Goal: Task Accomplishment & Management: Complete application form

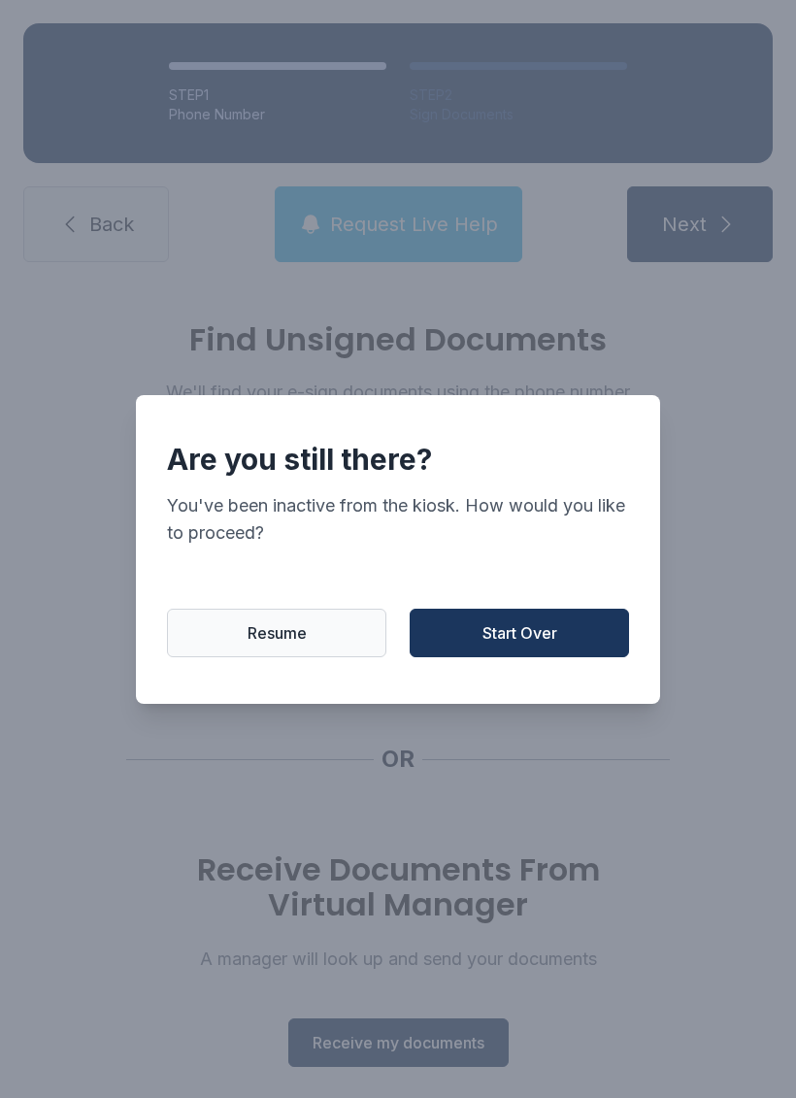
click at [543, 656] on button "Start Over" at bounding box center [519, 633] width 219 height 49
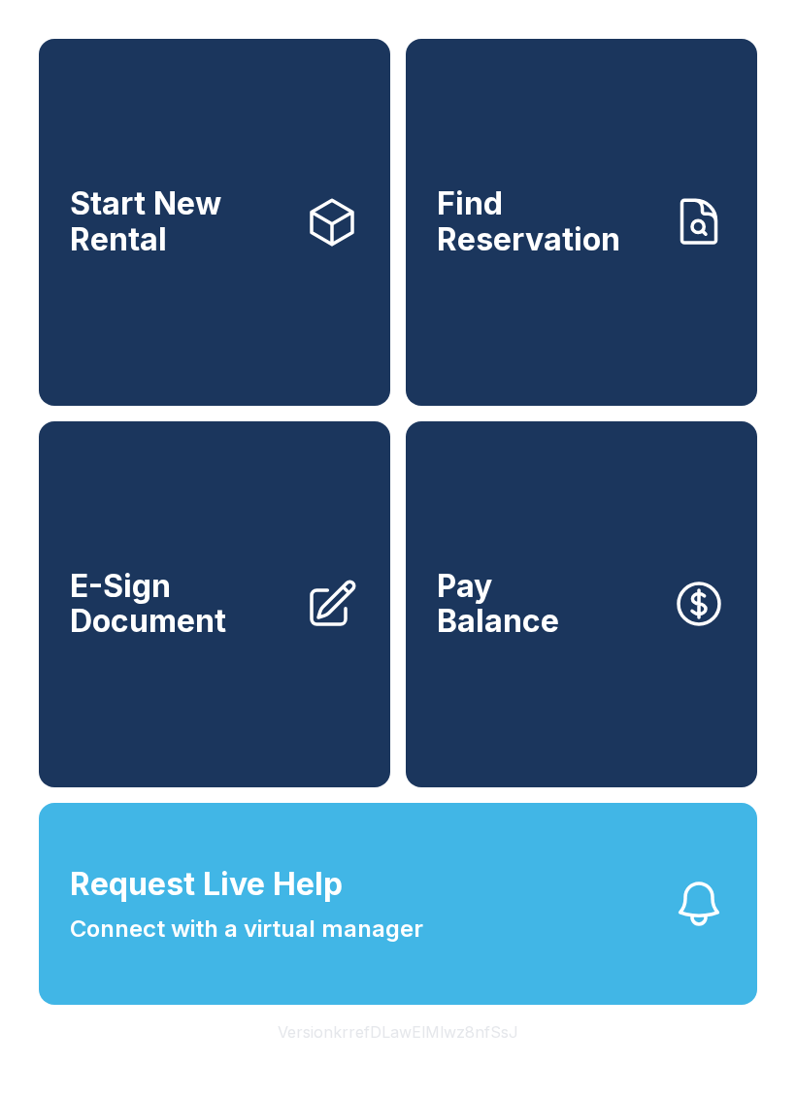
click at [283, 640] on span "E-Sign Document" at bounding box center [179, 604] width 219 height 71
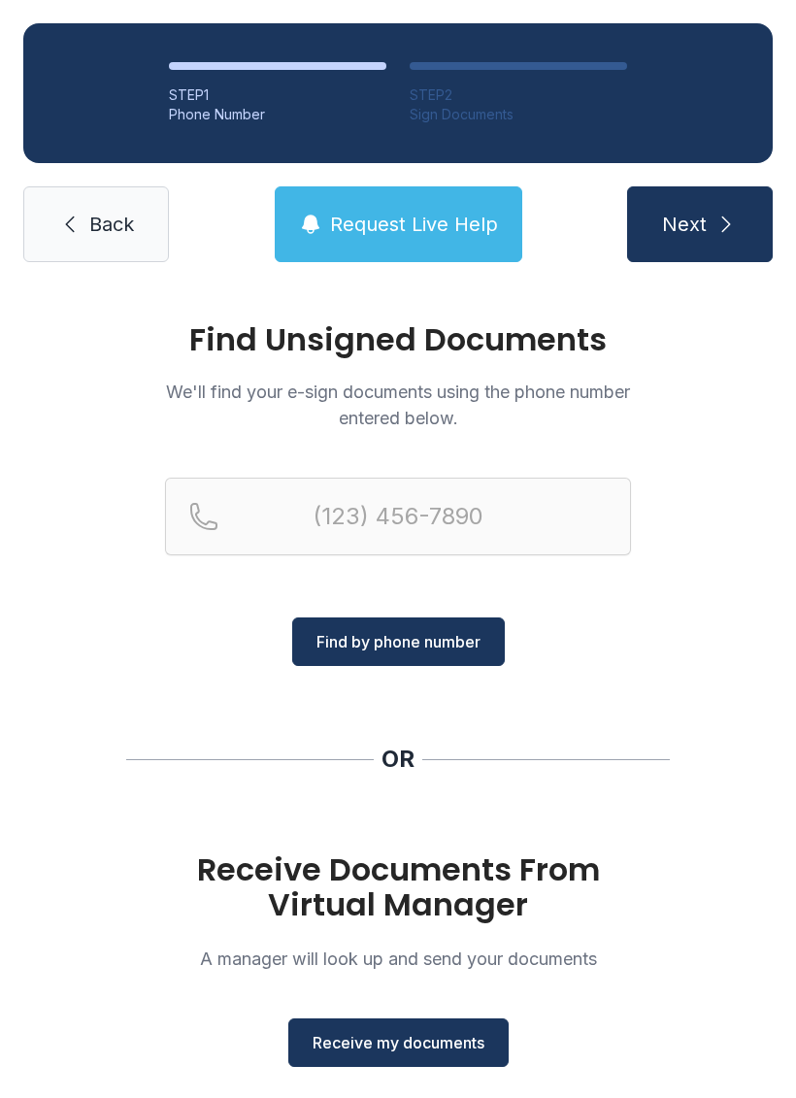
click at [438, 1041] on span "Receive my documents" at bounding box center [399, 1042] width 172 height 23
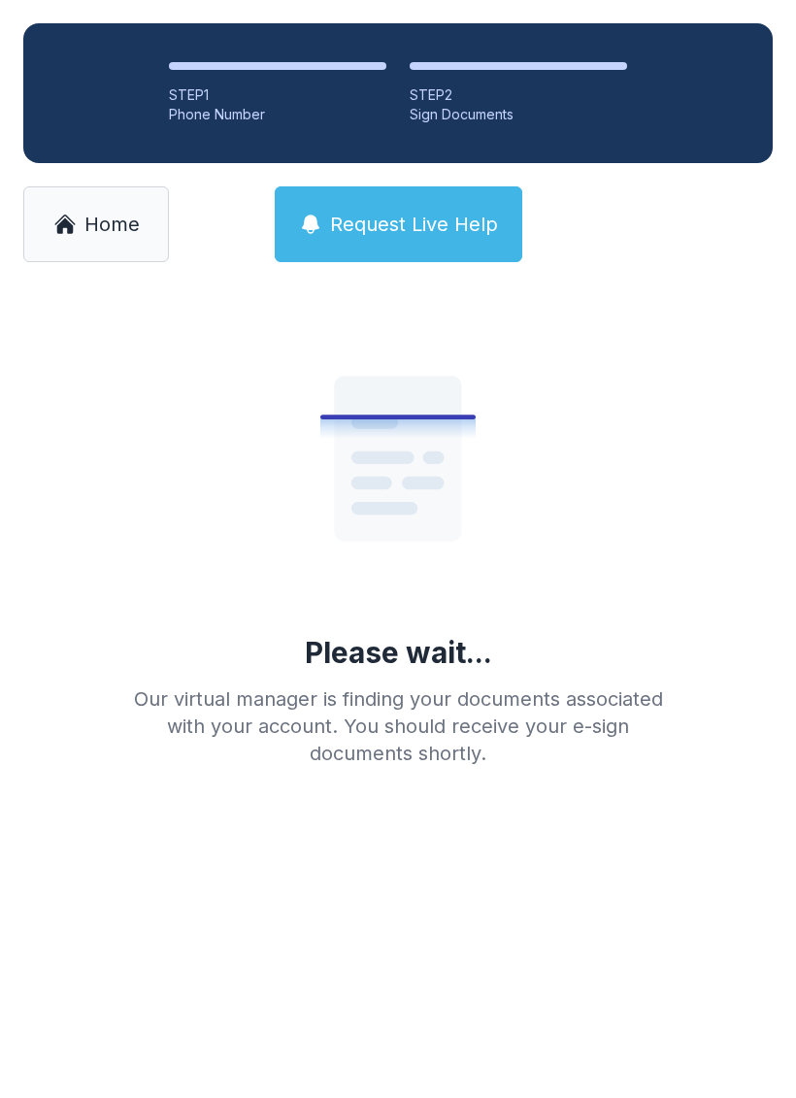
click at [104, 231] on span "Home" at bounding box center [111, 224] width 55 height 27
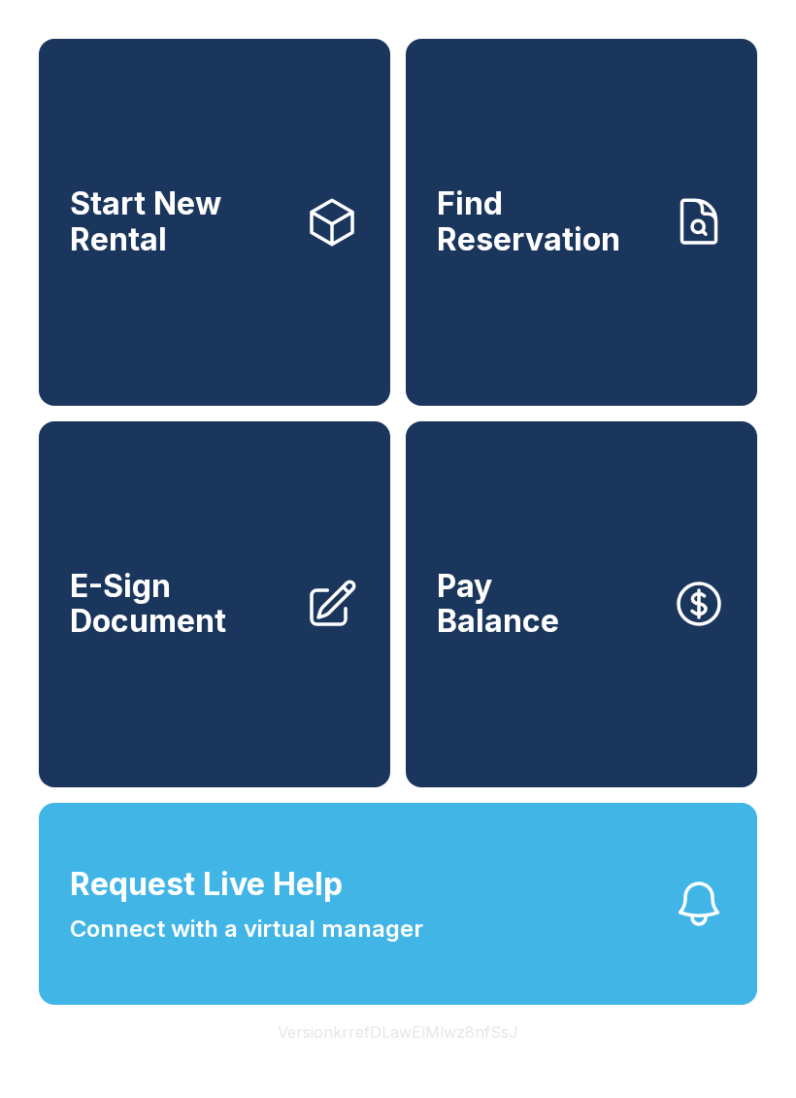
click at [280, 765] on link "E-Sign Document" at bounding box center [214, 604] width 351 height 367
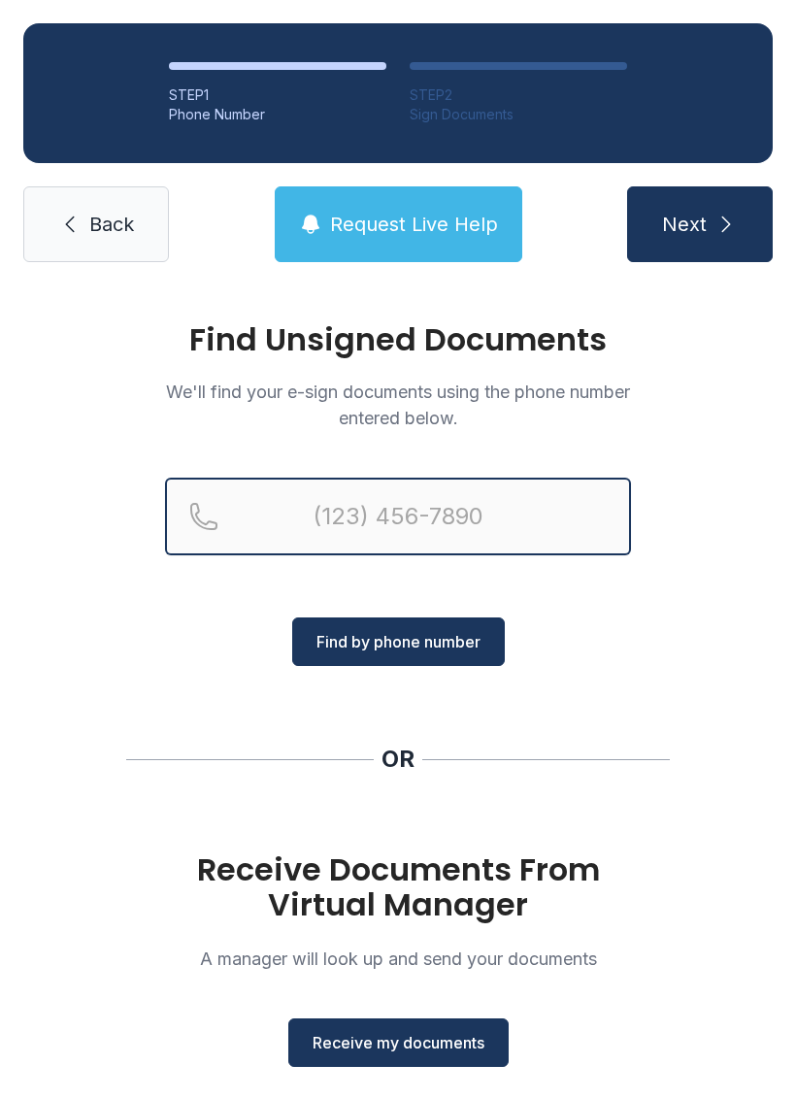
click at [430, 533] on input "Reservation phone number" at bounding box center [398, 516] width 466 height 78
type input "[PHONE_NUMBER]"
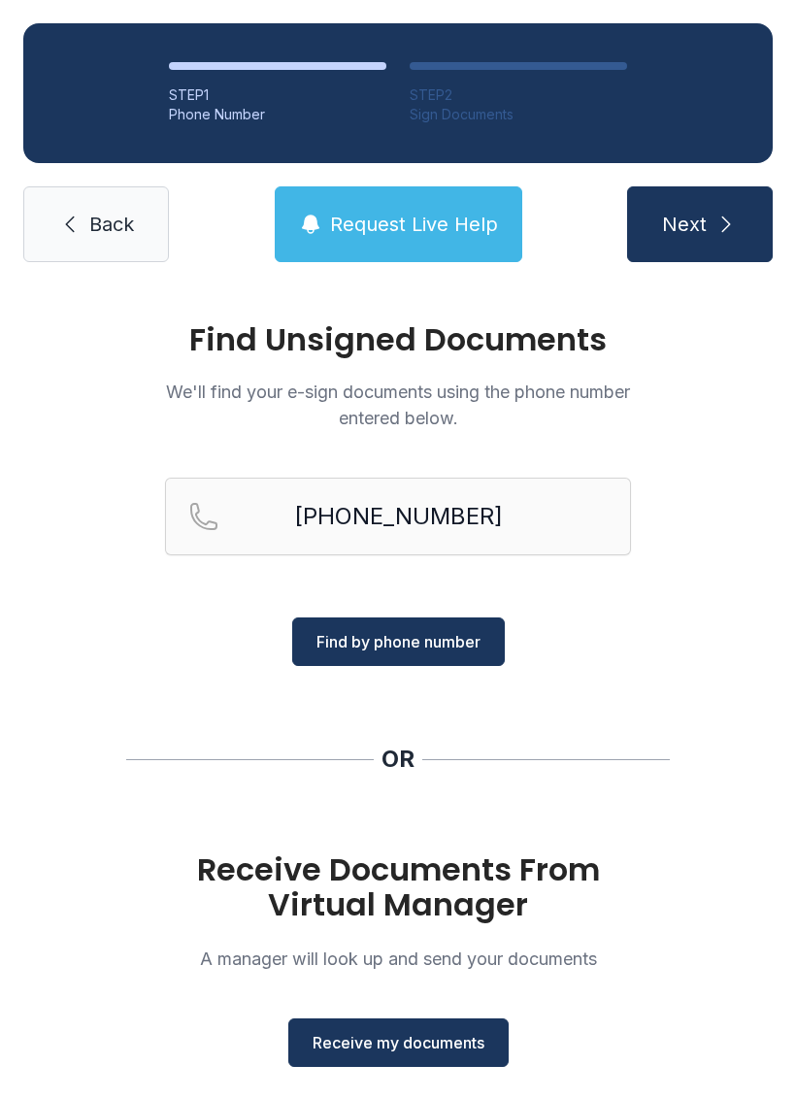
click at [443, 660] on button "Find by phone number" at bounding box center [398, 641] width 213 height 49
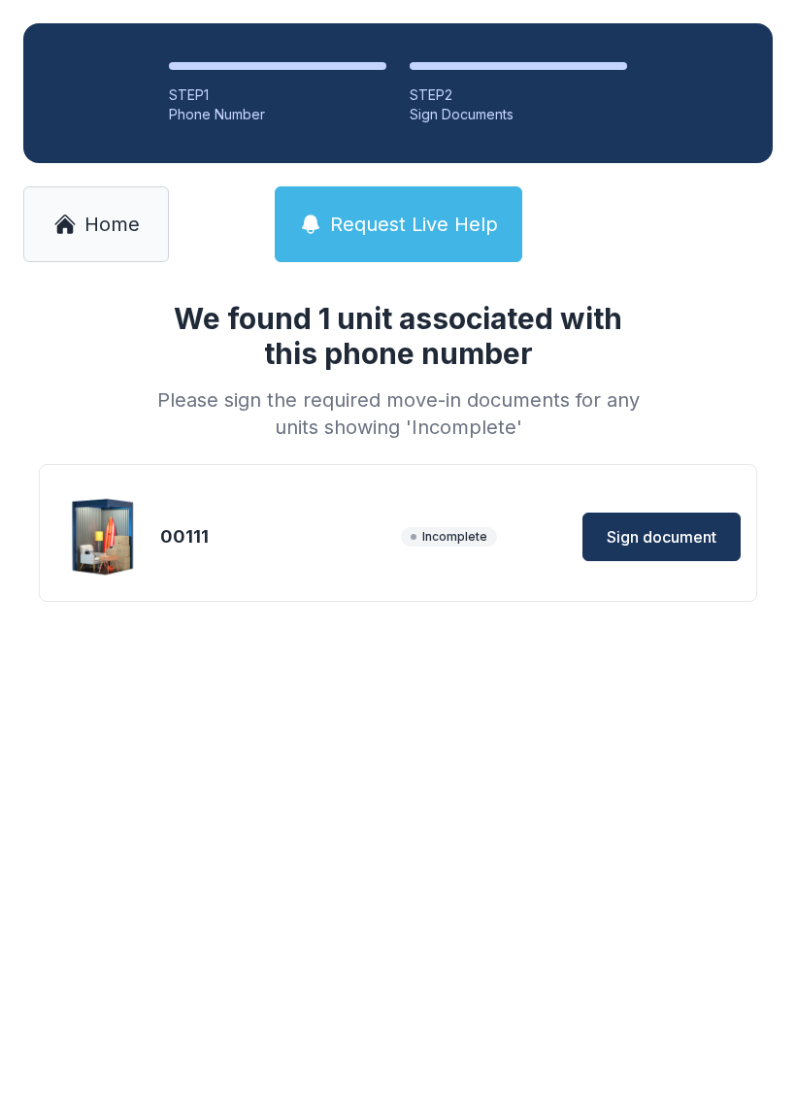
click at [687, 541] on span "Sign document" at bounding box center [662, 536] width 110 height 23
click at [119, 219] on span "Home" at bounding box center [111, 224] width 55 height 27
